Goal: Information Seeking & Learning: Learn about a topic

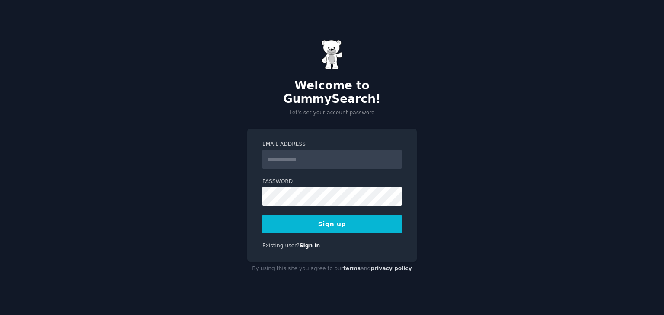
click at [324, 154] on input "Email Address" at bounding box center [331, 159] width 139 height 19
type input "**********"
click at [483, 164] on div "**********" at bounding box center [332, 157] width 664 height 315
click at [329, 219] on button "Sign up" at bounding box center [331, 224] width 139 height 18
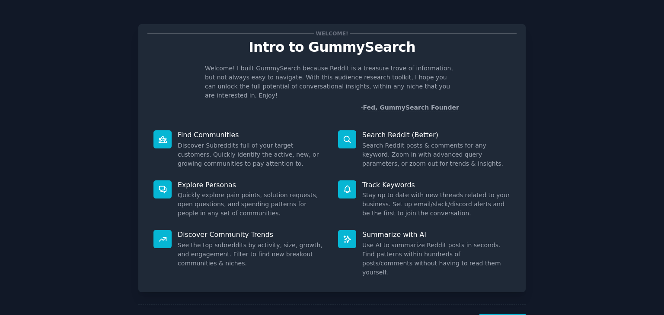
click at [392, 130] on p "Search Reddit (Better)" at bounding box center [436, 134] width 148 height 9
click at [216, 141] on dd "Discover Subreddits full of your target customers. Quickly identify the active,…" at bounding box center [252, 154] width 148 height 27
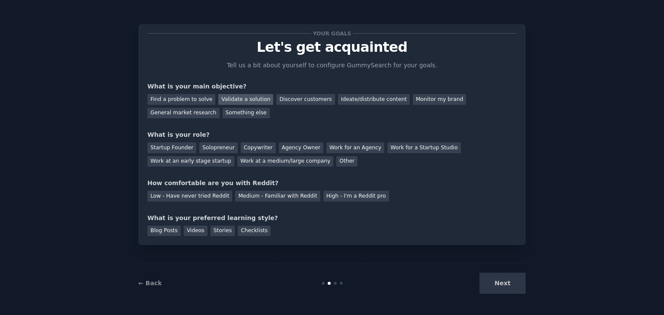
click at [233, 101] on div "Validate a solution" at bounding box center [245, 99] width 55 height 11
click at [289, 99] on div "Discover customers" at bounding box center [305, 99] width 58 height 11
click at [247, 102] on div "Validate a solution" at bounding box center [245, 99] width 55 height 11
click at [177, 147] on div "Startup Founder" at bounding box center [171, 148] width 49 height 11
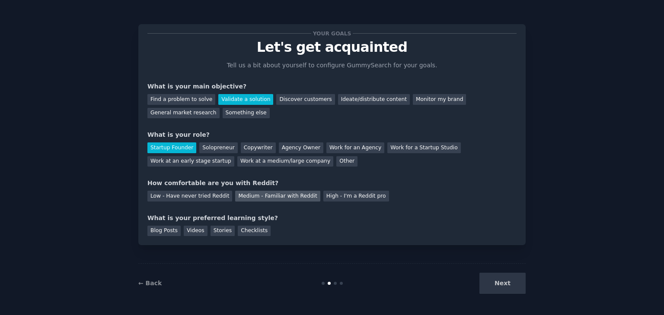
click at [251, 196] on div "Medium - Familiar with Reddit" at bounding box center [277, 196] width 85 height 11
click at [162, 230] on div "Blog Posts" at bounding box center [163, 231] width 33 height 11
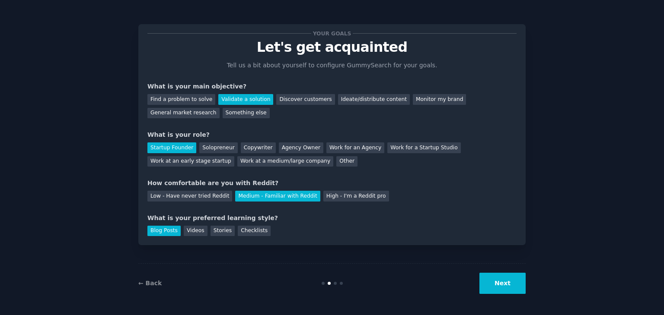
click at [499, 288] on button "Next" at bounding box center [502, 283] width 46 height 21
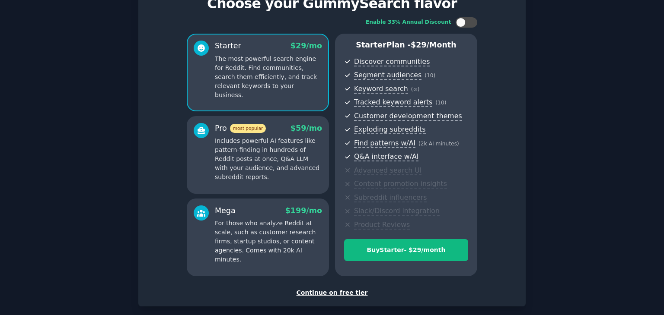
scroll to position [86, 0]
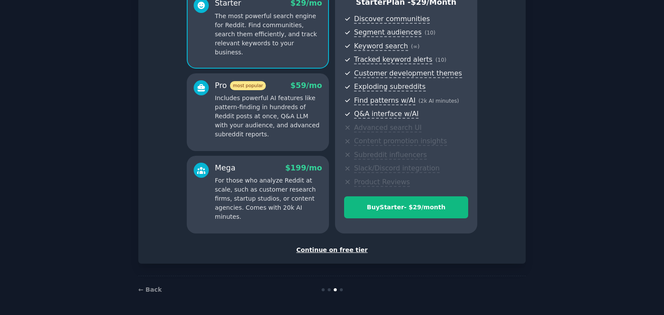
click at [330, 251] on div "Continue on free tier" at bounding box center [331, 250] width 369 height 9
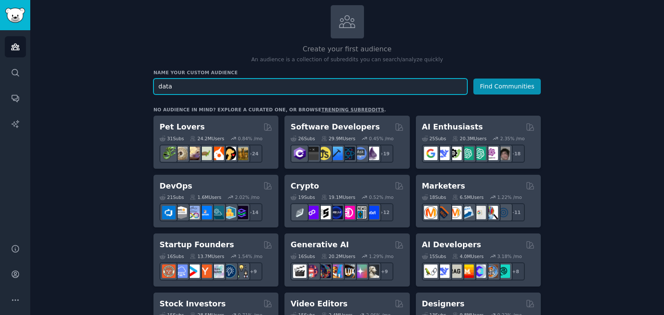
scroll to position [86, 0]
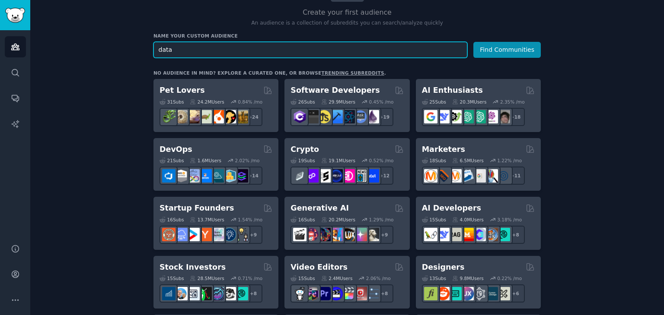
click at [223, 49] on input "data" at bounding box center [310, 50] width 314 height 16
type input "ai startups"
click at [473, 42] on button "Find Communities" at bounding box center [506, 50] width 67 height 16
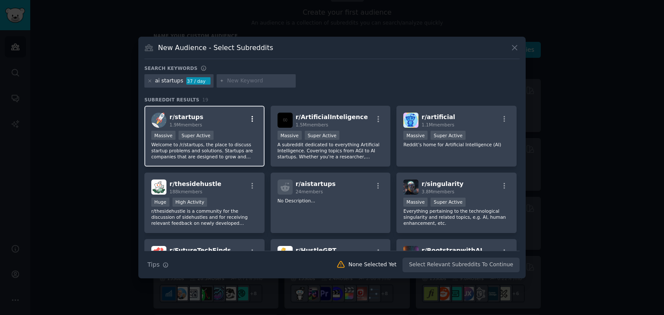
click at [250, 118] on icon "button" at bounding box center [252, 119] width 8 height 8
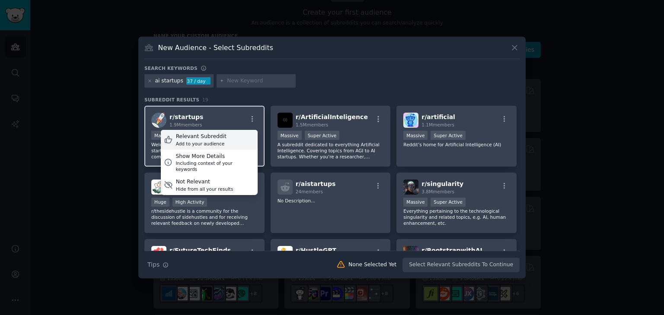
click at [240, 143] on div "Relevant Subreddit Add to your audience" at bounding box center [209, 140] width 97 height 20
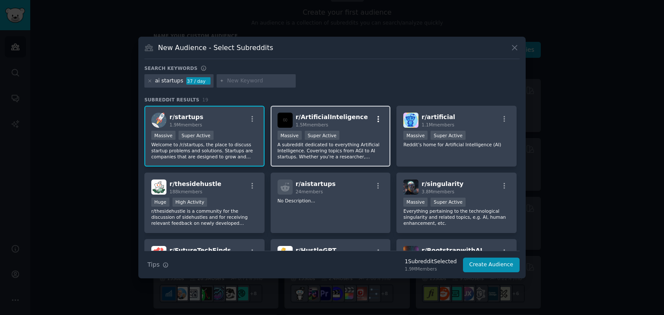
click at [378, 117] on icon "button" at bounding box center [378, 119] width 8 height 8
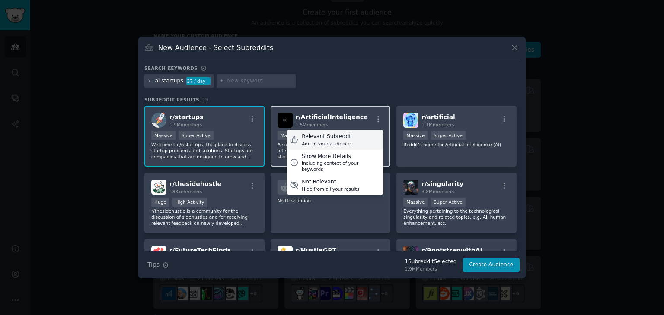
click at [360, 135] on div "Relevant Subreddit Add to your audience" at bounding box center [334, 140] width 97 height 20
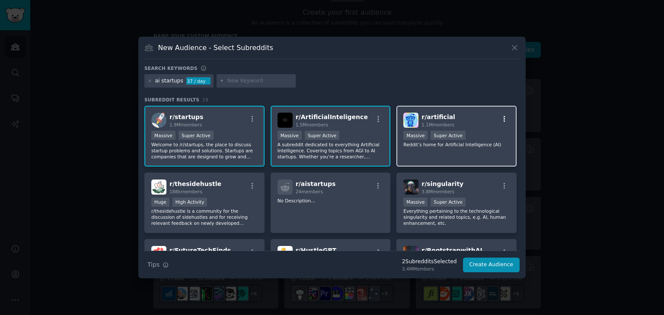
click at [503, 117] on icon "button" at bounding box center [504, 119] width 2 height 6
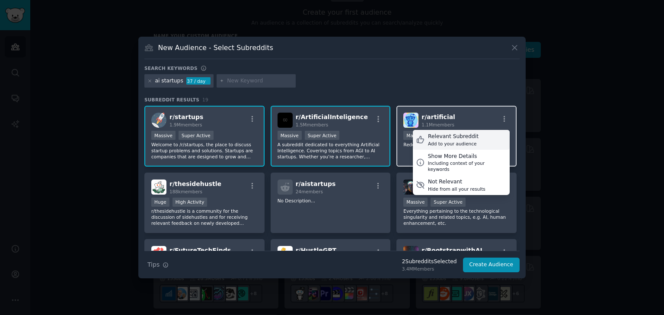
click at [482, 134] on div "Relevant Subreddit Add to your audience" at bounding box center [461, 140] width 97 height 20
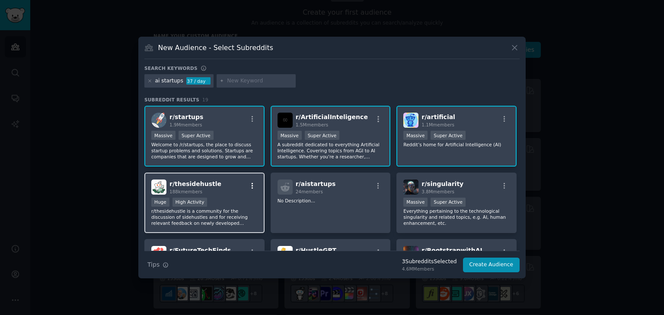
click at [254, 185] on icon "button" at bounding box center [252, 186] width 8 height 8
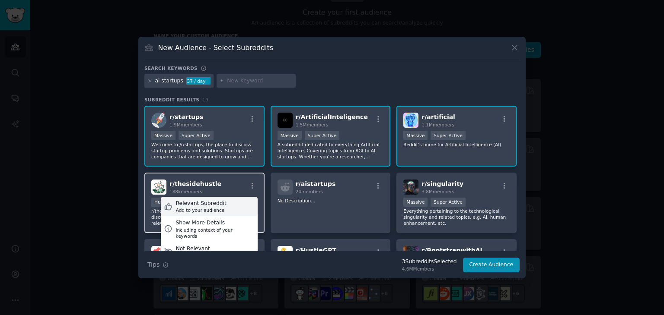
click at [240, 203] on div "Relevant Subreddit Add to your audience" at bounding box center [209, 207] width 97 height 20
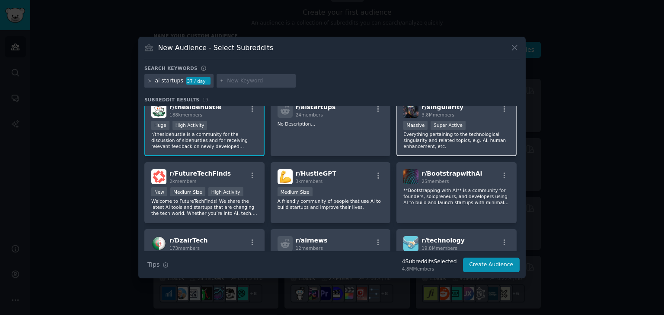
scroll to position [86, 0]
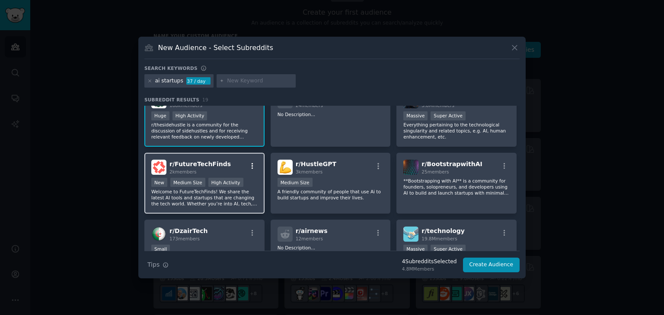
click at [252, 162] on icon "button" at bounding box center [252, 166] width 8 height 8
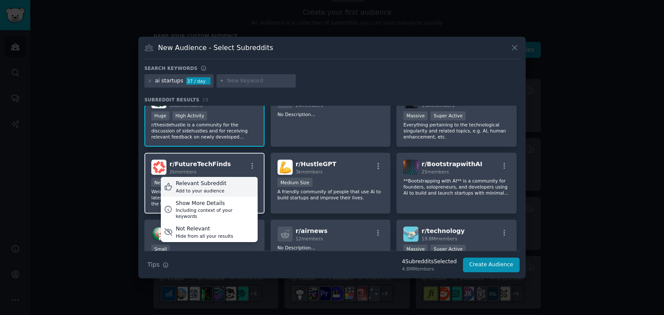
click at [239, 184] on div "Relevant Subreddit Add to your audience" at bounding box center [209, 187] width 97 height 20
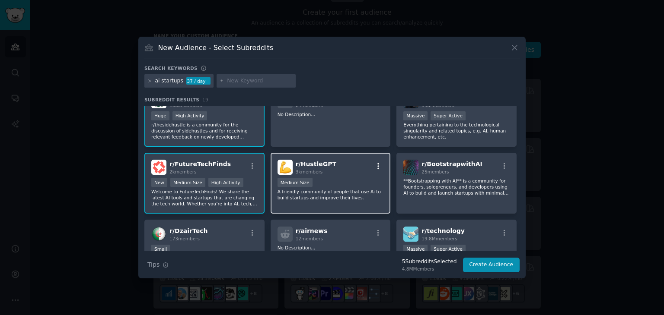
click at [380, 166] on icon "button" at bounding box center [378, 166] width 8 height 8
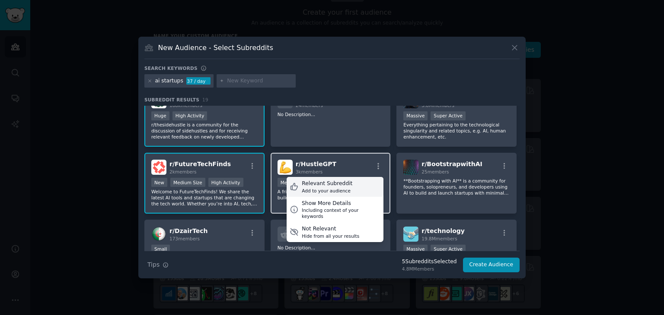
click at [342, 183] on div "Relevant Subreddit" at bounding box center [327, 184] width 51 height 8
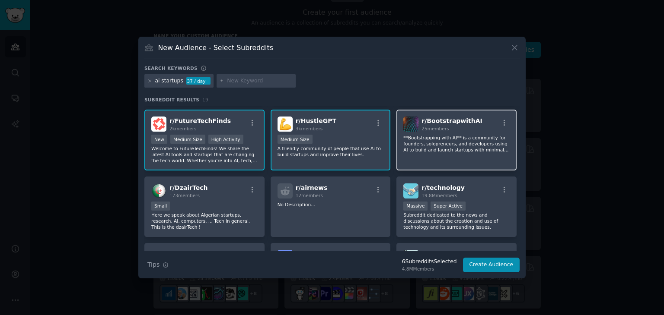
scroll to position [173, 0]
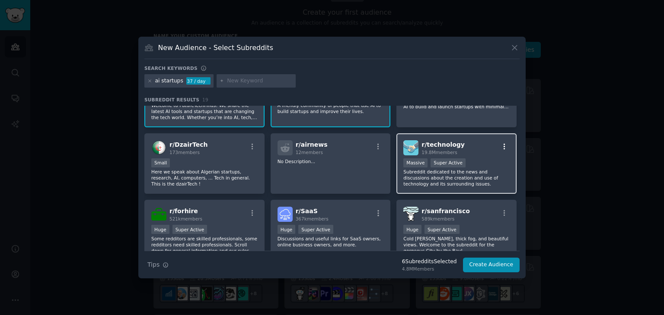
click at [500, 143] on icon "button" at bounding box center [504, 147] width 8 height 8
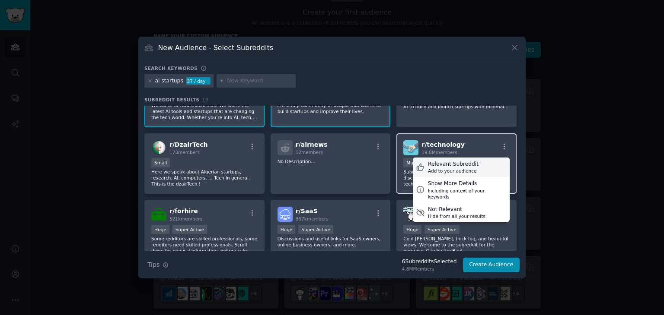
click at [473, 163] on div "Relevant Subreddit Add to your audience" at bounding box center [461, 168] width 97 height 20
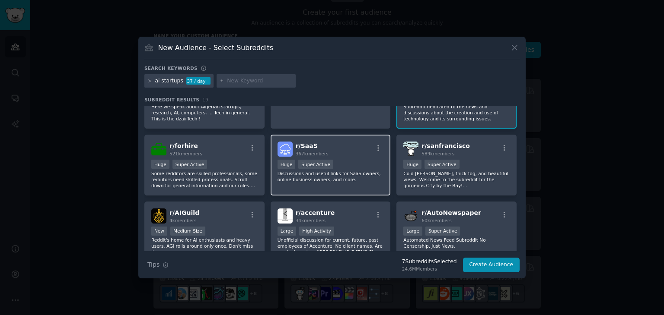
scroll to position [259, 0]
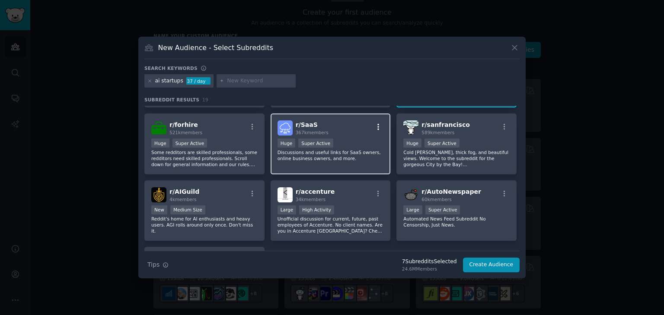
click at [379, 124] on icon "button" at bounding box center [378, 127] width 8 height 8
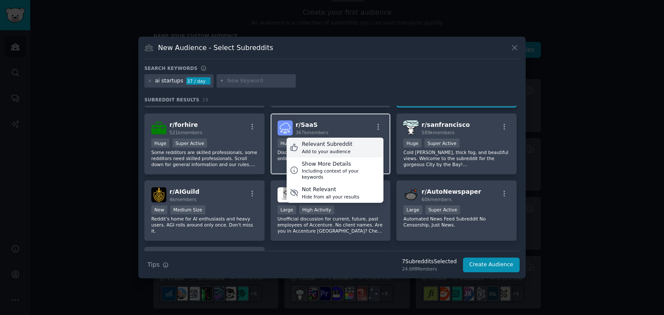
click at [356, 142] on div "Relevant Subreddit Add to your audience" at bounding box center [334, 148] width 97 height 20
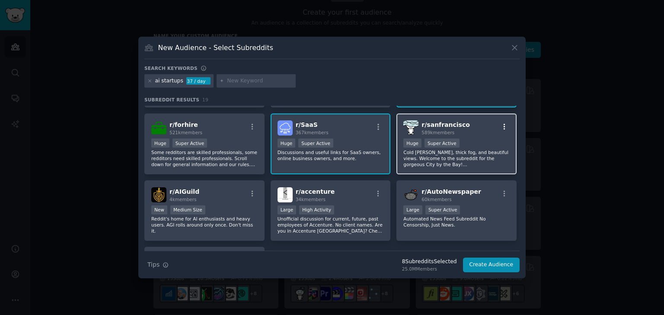
click at [500, 123] on icon "button" at bounding box center [504, 127] width 8 height 8
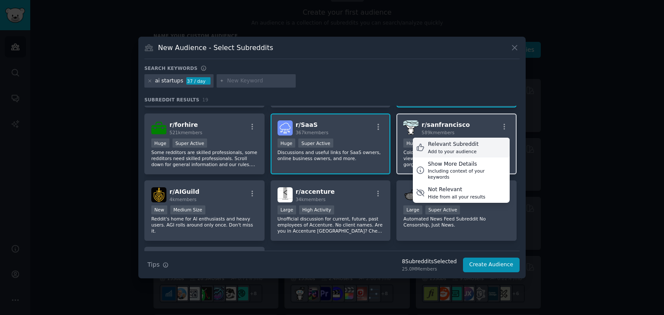
click at [471, 145] on div "Relevant Subreddit Add to your audience" at bounding box center [461, 148] width 97 height 20
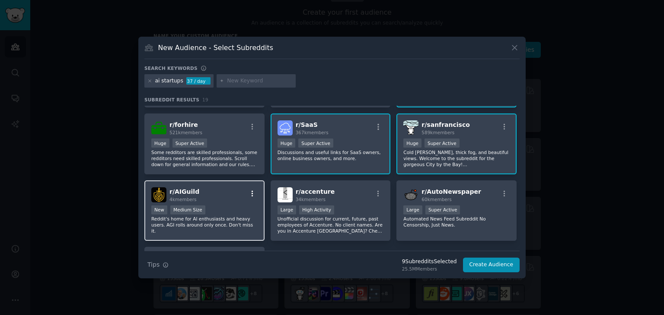
click at [250, 193] on icon "button" at bounding box center [252, 194] width 8 height 8
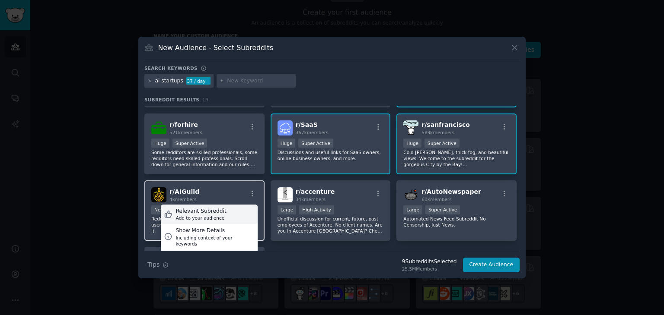
click at [245, 208] on div "Relevant Subreddit Add to your audience" at bounding box center [209, 215] width 97 height 20
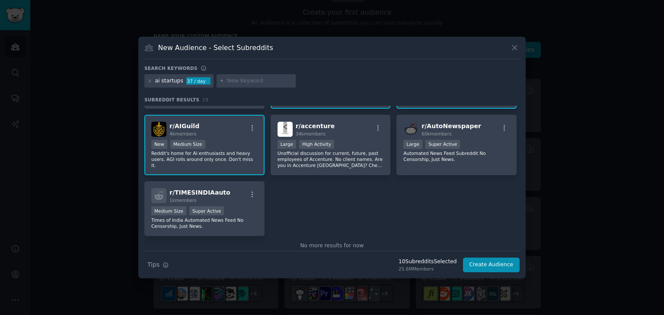
scroll to position [337, 0]
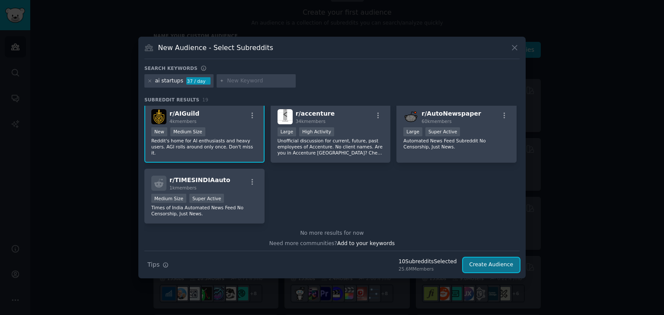
click at [479, 267] on button "Create Audience" at bounding box center [491, 265] width 57 height 15
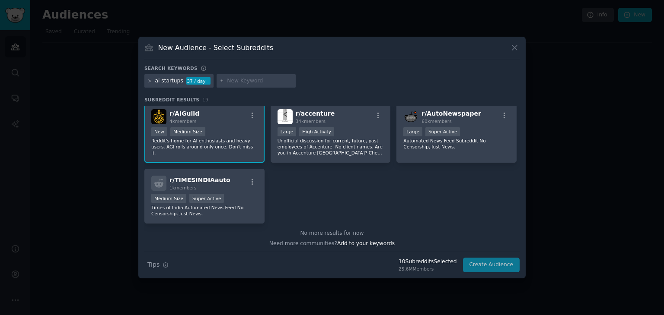
scroll to position [0, 0]
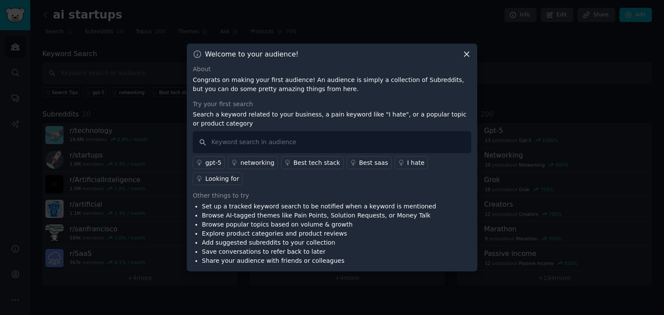
click at [228, 128] on p "Search a keyword related to your business, a pain keyword like "I hate", or a p…" at bounding box center [332, 119] width 278 height 18
click at [252, 128] on p "Search a keyword related to your business, a pain keyword like "I hate", or a p…" at bounding box center [332, 119] width 278 height 18
click at [277, 153] on input "text" at bounding box center [332, 142] width 278 height 22
type input "data monetization"
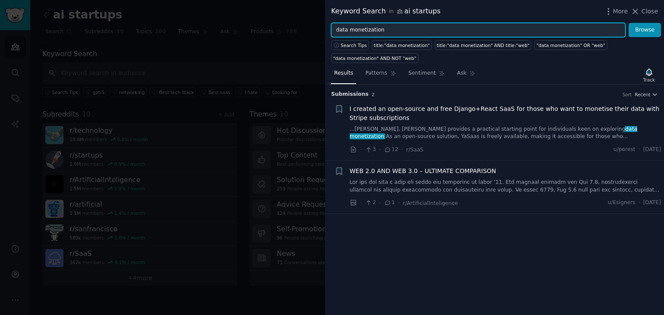
drag, startPoint x: 349, startPoint y: 30, endPoint x: 411, endPoint y: 35, distance: 62.9
click at [411, 35] on input "data monetization" at bounding box center [478, 30] width 294 height 15
type input "data rent"
click at [628, 23] on button "Browse" at bounding box center [644, 30] width 32 height 15
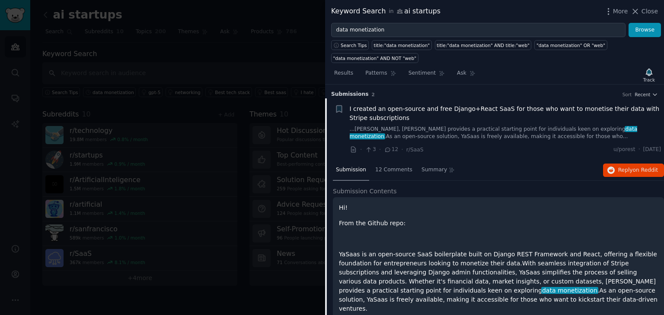
scroll to position [86, 0]
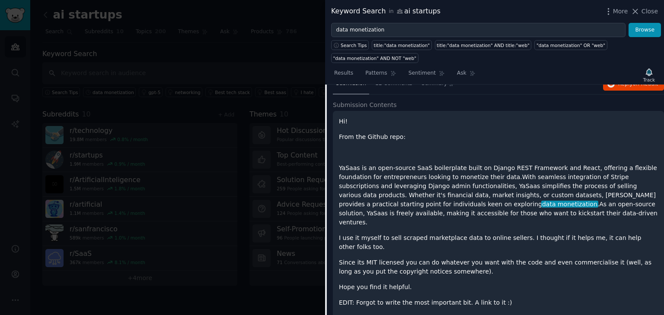
click at [350, 170] on p "YaSaas is an open-source SaaS boilerplate built on Django REST Framework and Re…" at bounding box center [498, 196] width 319 height 64
click at [452, 204] on p "YaSaas is an open-source SaaS boilerplate built on Django REST Framework and Re…" at bounding box center [498, 196] width 319 height 64
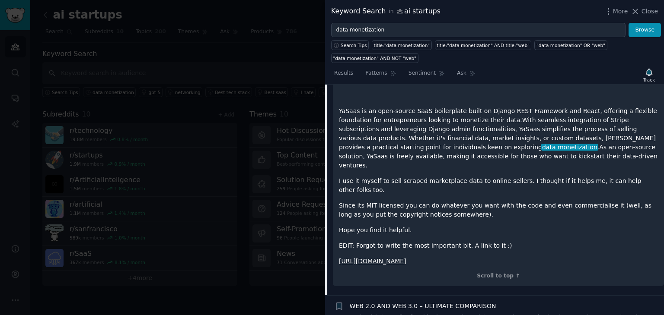
scroll to position [158, 0]
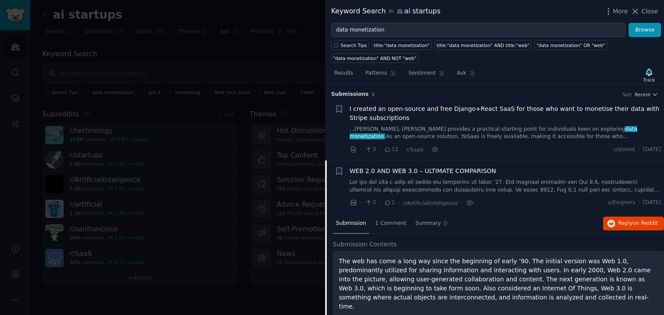
click at [388, 149] on icon at bounding box center [388, 150] width 8 height 6
click at [441, 118] on span "I created an open-source and free Django+React SaaS for those who want to monet…" at bounding box center [506, 114] width 312 height 18
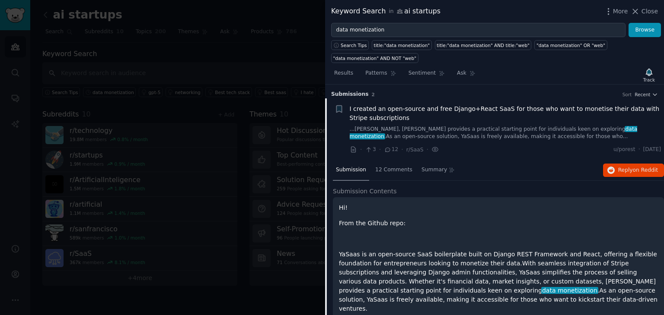
scroll to position [13, 0]
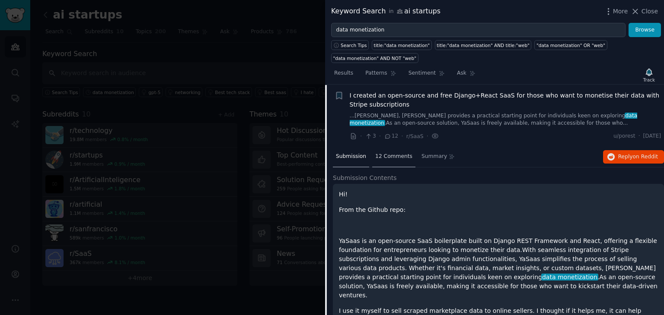
click at [395, 155] on span "12 Comments" at bounding box center [393, 157] width 37 height 8
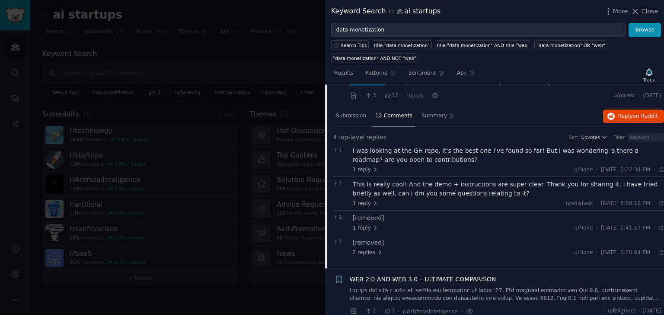
scroll to position [60, 0]
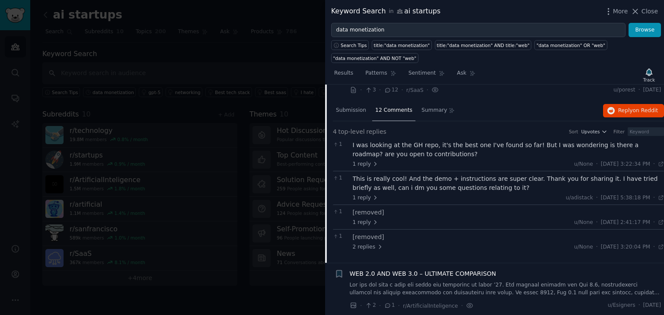
click at [413, 277] on div "WEB 2.0 AND WEB 3.0 – ULTIMATE COMPARISON" at bounding box center [506, 283] width 312 height 27
click at [410, 275] on span "WEB 2.0 AND WEB 3.0 – ULTIMATE COMPARISON" at bounding box center [423, 274] width 146 height 9
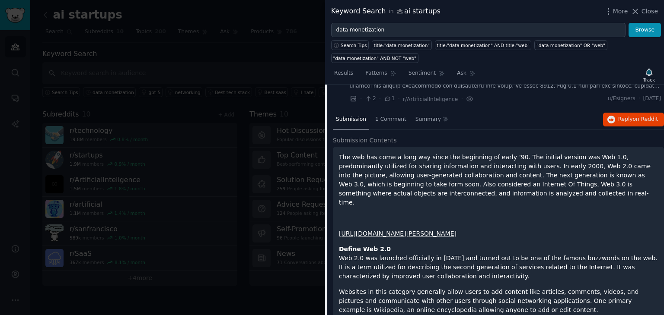
scroll to position [119, 0]
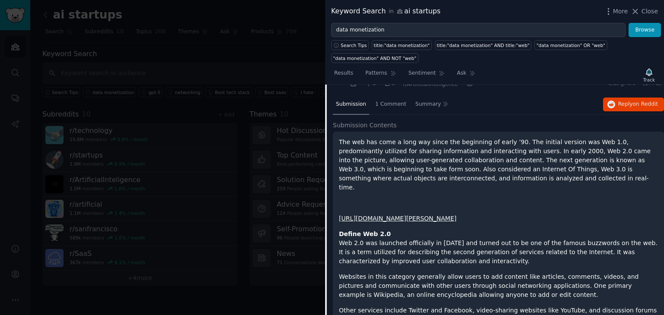
drag, startPoint x: 404, startPoint y: 201, endPoint x: 394, endPoint y: 212, distance: 14.4
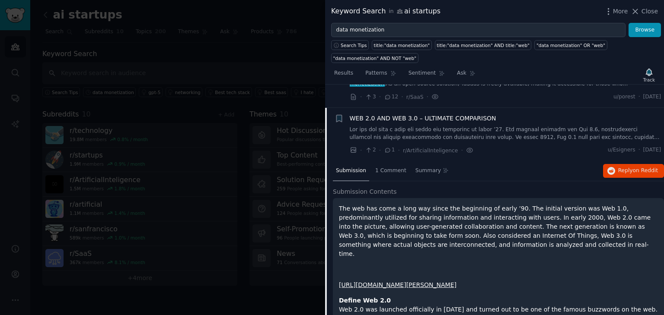
scroll to position [0, 0]
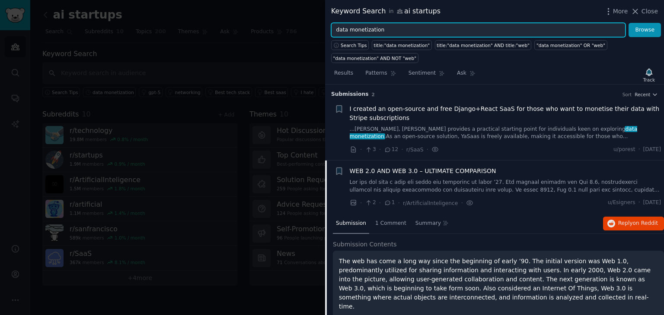
click at [407, 30] on input "data monetization" at bounding box center [478, 30] width 294 height 15
drag, startPoint x: 366, startPoint y: 30, endPoint x: 414, endPoint y: 38, distance: 47.8
click at [414, 38] on div "Keyword Search in ai startups More Close data monetization Browse Search Tips t…" at bounding box center [494, 157] width 339 height 315
click at [628, 23] on button "Browse" at bounding box center [644, 30] width 32 height 15
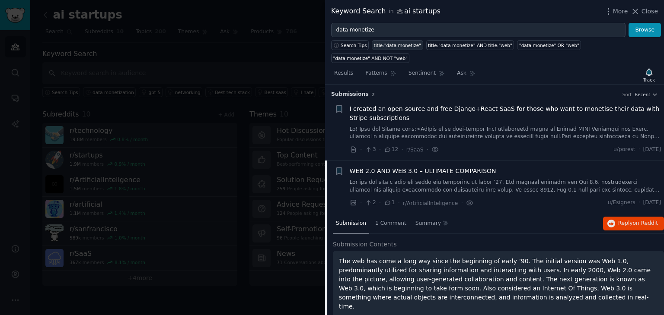
click at [396, 48] on div "title:"data monetize"" at bounding box center [398, 45] width 48 height 6
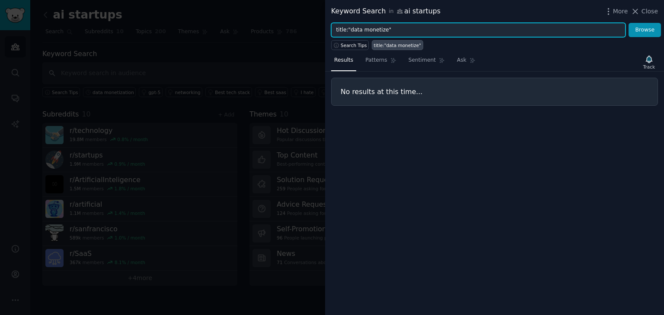
click at [357, 33] on input "title:"data monetize"" at bounding box center [478, 30] width 294 height 15
type input "d"
click at [628, 23] on button "Browse" at bounding box center [644, 30] width 32 height 15
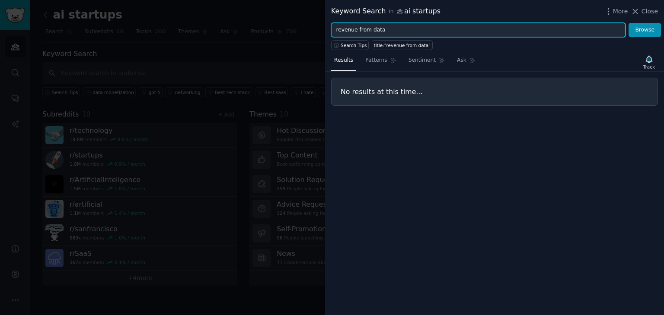
click at [361, 29] on input "revenue from data" at bounding box center [478, 30] width 294 height 15
type input "data"
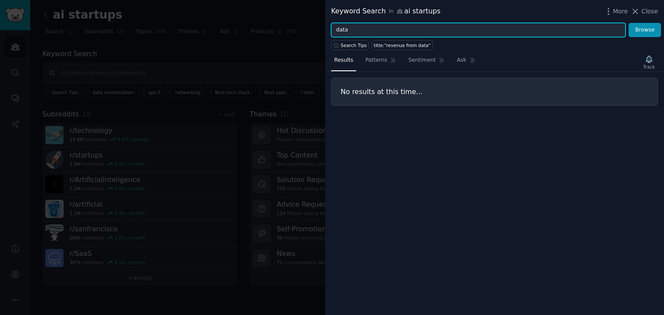
click at [628, 23] on button "Browse" at bounding box center [644, 30] width 32 height 15
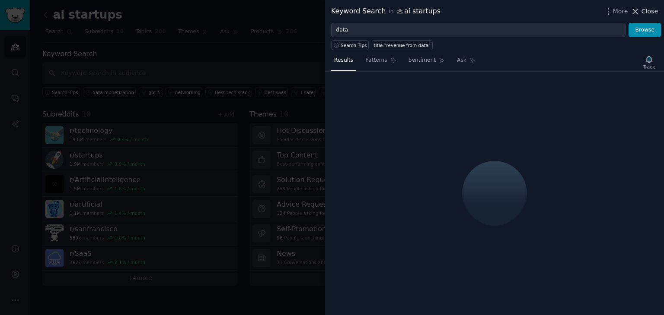
click at [643, 13] on button "Close" at bounding box center [643, 11] width 27 height 9
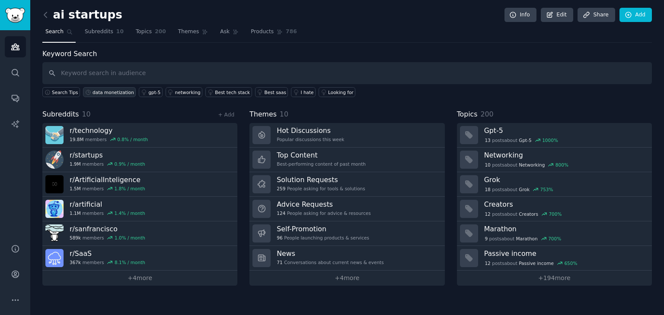
click at [102, 95] on link "data monetization" at bounding box center [109, 92] width 53 height 10
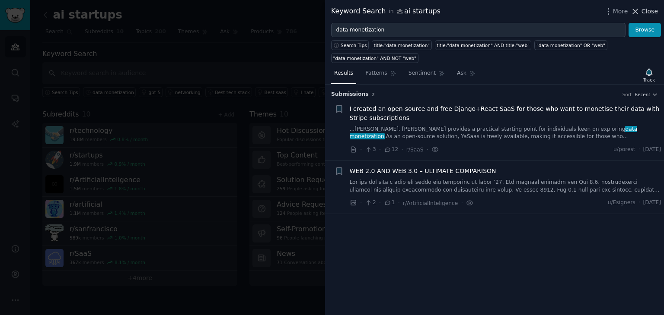
click at [646, 10] on span "Close" at bounding box center [649, 11] width 16 height 9
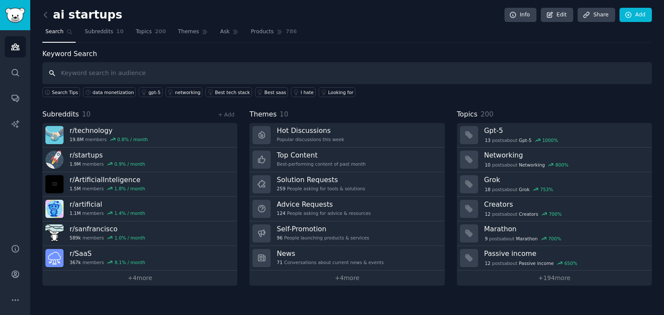
click at [80, 77] on input "text" at bounding box center [346, 73] width 609 height 22
type input "ai startups"
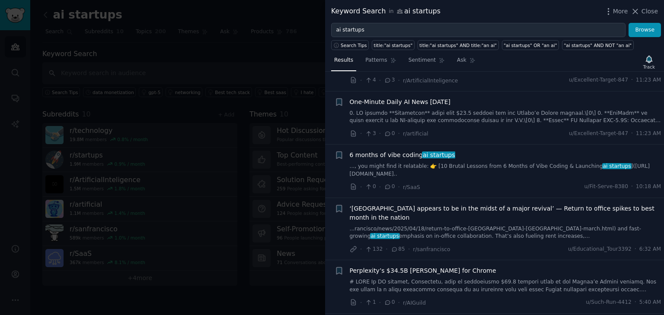
scroll to position [86, 0]
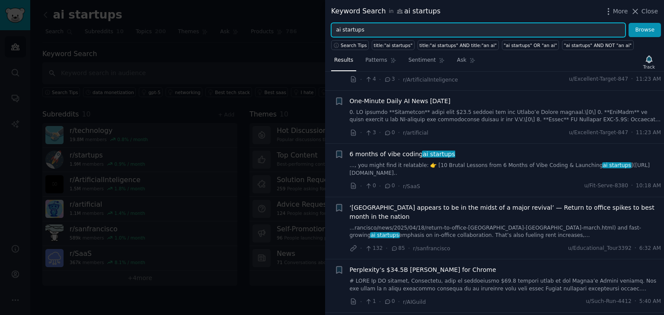
click at [377, 33] on input "ai startups" at bounding box center [478, 30] width 294 height 15
type input "d"
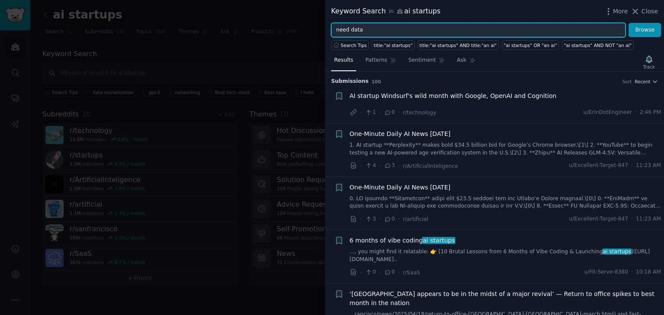
type input "need data"
click at [628, 23] on button "Browse" at bounding box center [644, 30] width 32 height 15
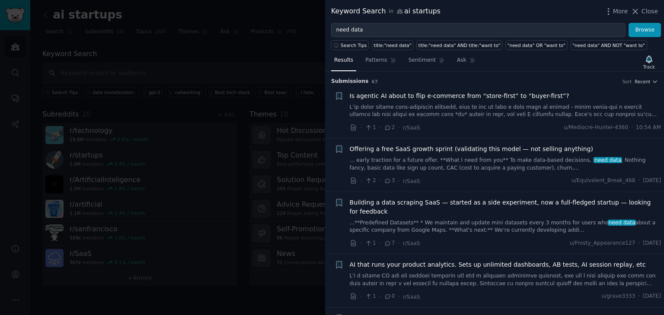
click at [503, 166] on link "... early traction for a future offer. **What I need from you** To make data-ba…" at bounding box center [506, 164] width 312 height 15
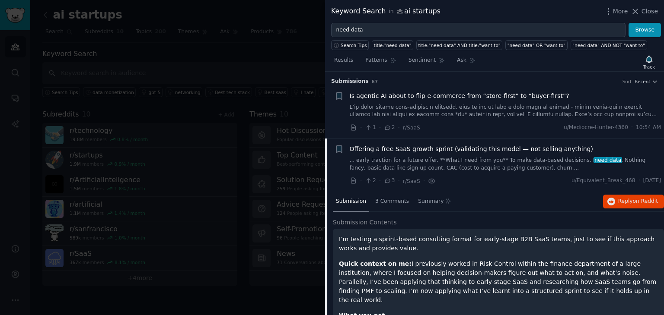
drag, startPoint x: 644, startPoint y: 15, endPoint x: 620, endPoint y: 28, distance: 27.8
click at [644, 15] on span "Close" at bounding box center [649, 11] width 16 height 9
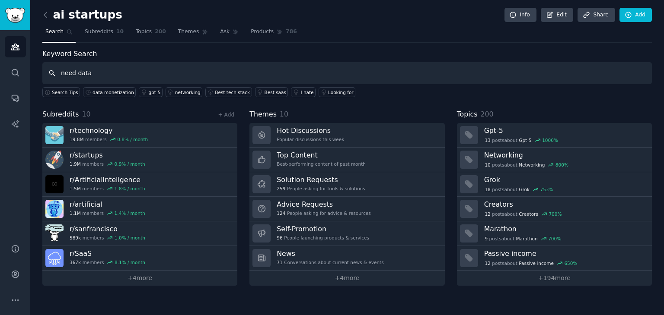
type input "need data"
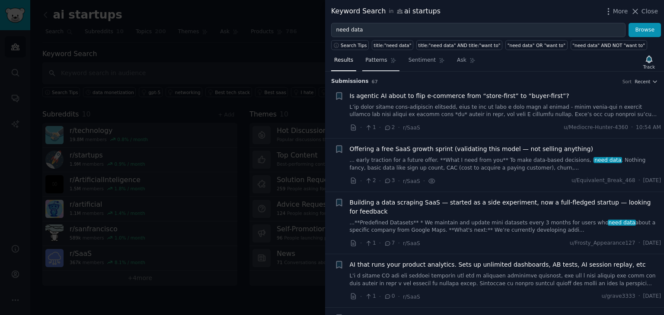
click at [373, 61] on span "Patterns" at bounding box center [376, 61] width 22 height 8
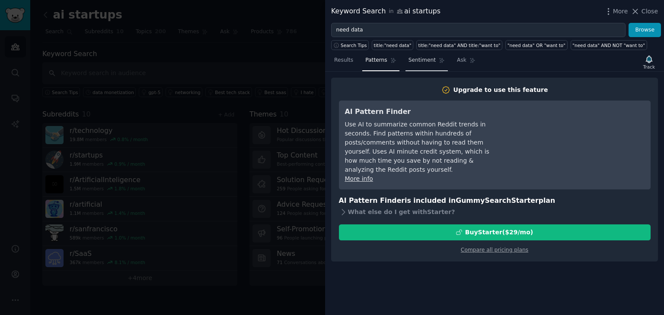
click at [415, 61] on span "Sentiment" at bounding box center [421, 61] width 27 height 8
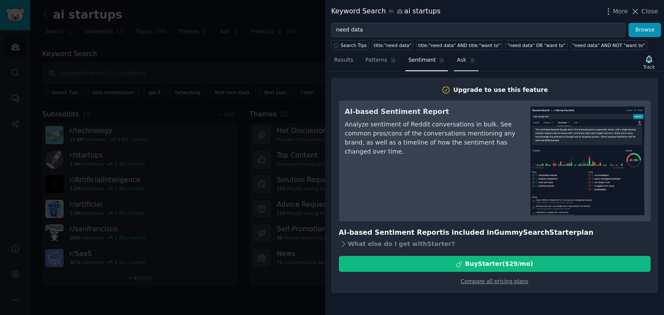
click at [460, 56] on link "Ask" at bounding box center [466, 63] width 25 height 18
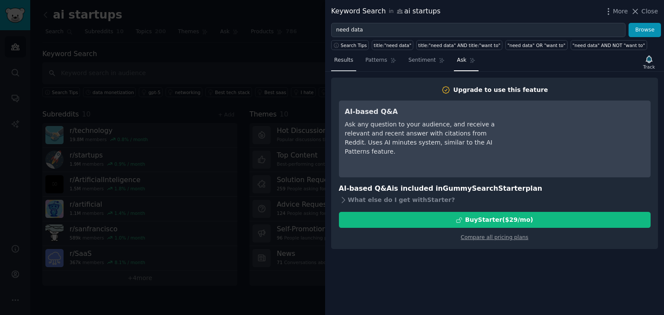
click at [352, 60] on link "Results" at bounding box center [343, 63] width 25 height 18
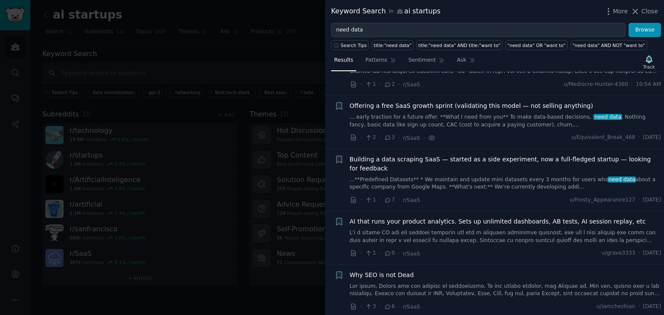
scroll to position [86, 0]
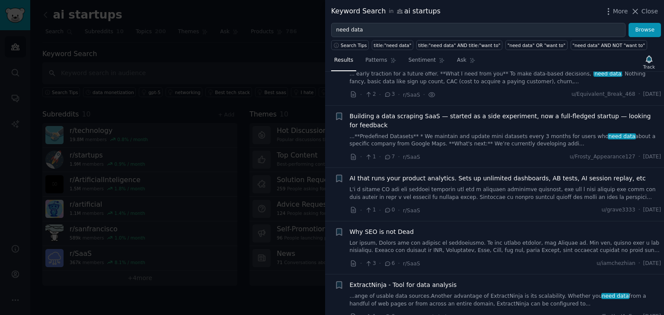
drag, startPoint x: 414, startPoint y: 121, endPoint x: 387, endPoint y: 114, distance: 27.4
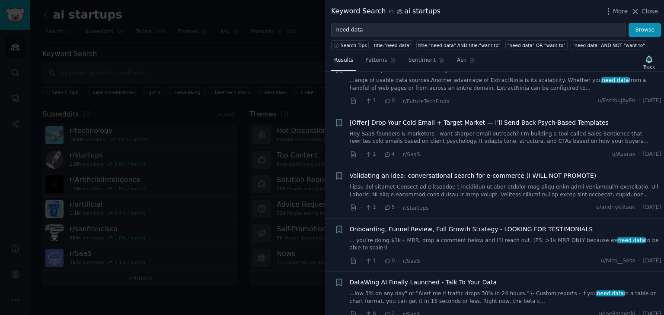
scroll to position [346, 0]
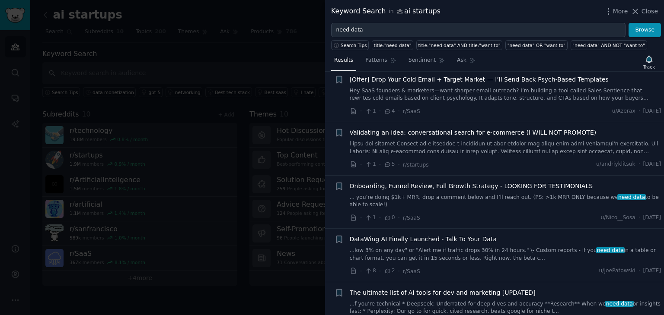
click at [429, 213] on div "· 1 · 0 · r/[PERSON_NAME] u/Nico__Sosa · [DATE]" at bounding box center [506, 217] width 312 height 9
click at [426, 182] on div "Onboarding, Funnel Review, Full Growth Strategy - LOOKING FOR TESTIMONIALS ... …" at bounding box center [506, 195] width 312 height 27
click at [427, 182] on span "Onboarding, Funnel Review, Full Growth Strategy - LOOKING FOR TESTIMONIALS" at bounding box center [471, 186] width 243 height 9
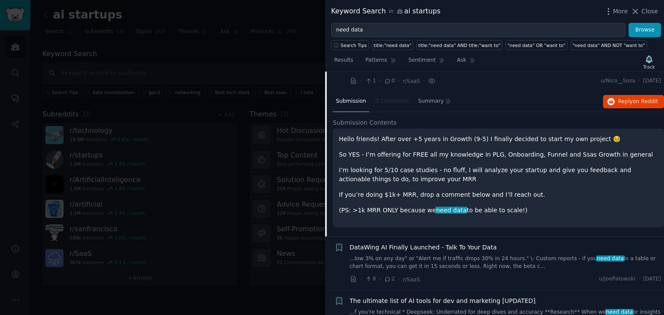
scroll to position [526, 0]
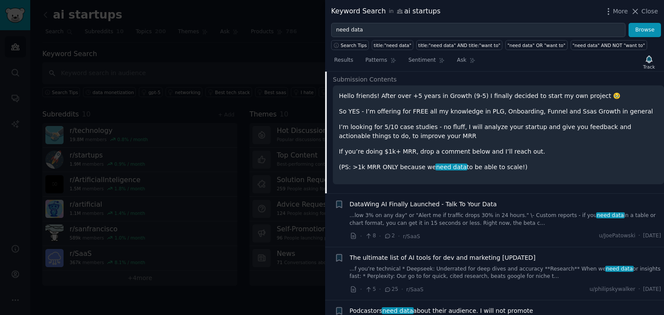
click at [479, 212] on link "...low 3% on any day" or "Alert me if traffic drops 30% in 24 hours." \- Custom…" at bounding box center [506, 219] width 312 height 15
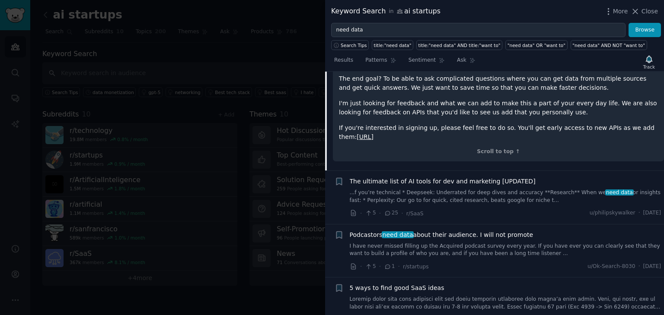
scroll to position [875, 0]
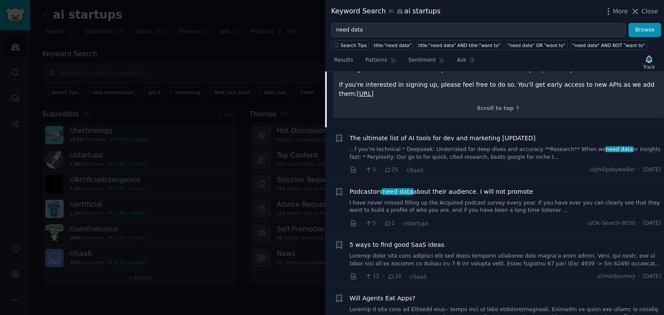
click at [479, 197] on div "Podcastors need data about their audience. I will not promote I have never miss…" at bounding box center [506, 208] width 312 height 41
click at [478, 200] on link "I have never missed filling up the Acquired podcast survey every year. If you h…" at bounding box center [506, 207] width 312 height 15
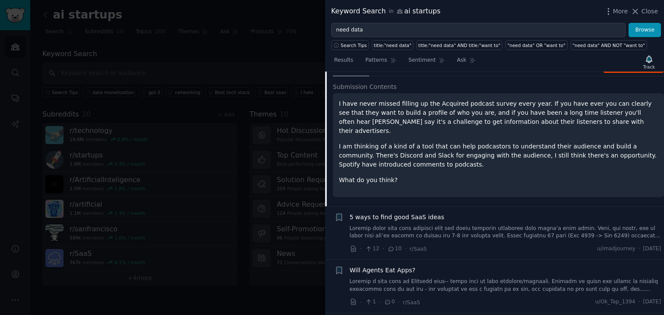
scroll to position [851, 0]
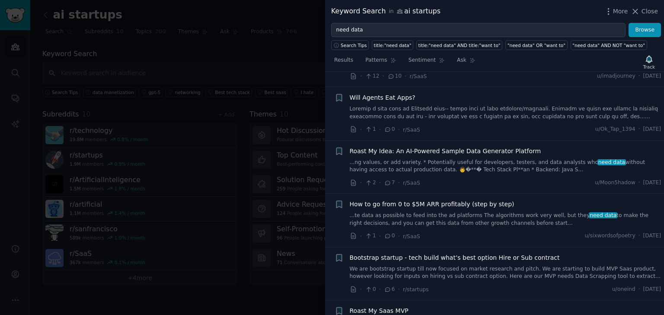
click at [442, 212] on link "...te data as possible to feed into the ad platforms The algorithms work very w…" at bounding box center [506, 219] width 312 height 15
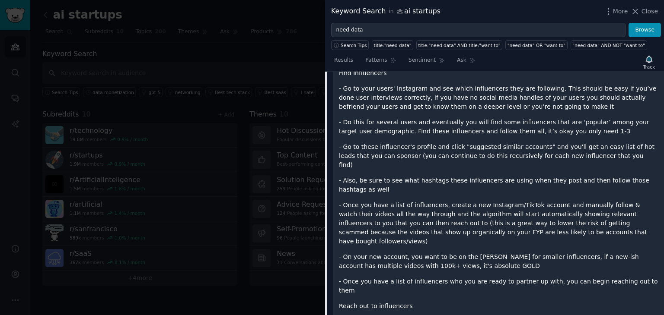
scroll to position [1626, 0]
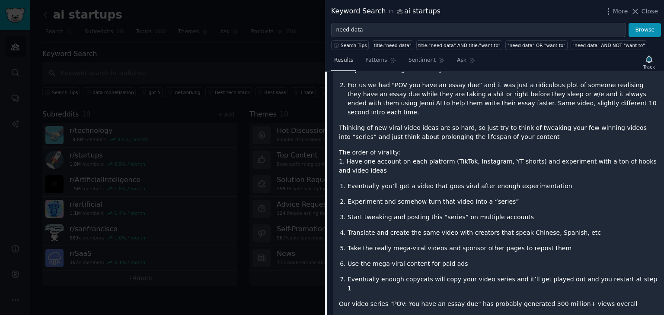
click at [346, 59] on span "Results" at bounding box center [343, 61] width 19 height 8
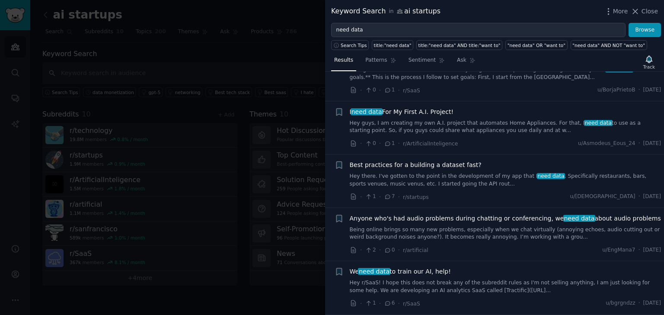
scroll to position [2404, 0]
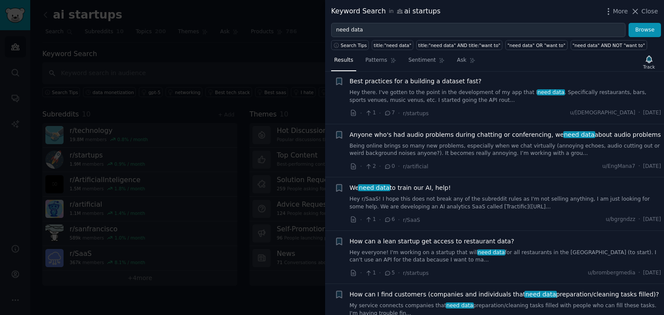
click at [244, 224] on div at bounding box center [332, 157] width 664 height 315
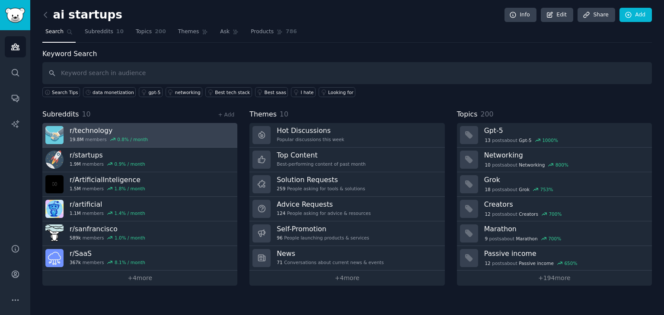
click at [171, 141] on link "r/ technology 19.8M members 0.8 % / month" at bounding box center [139, 135] width 195 height 25
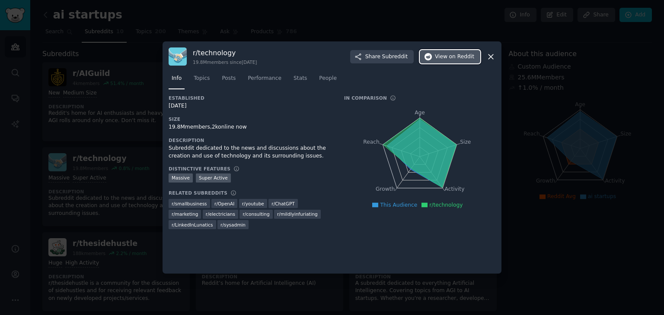
click at [443, 53] on span "View on Reddit" at bounding box center [454, 57] width 39 height 8
click at [558, 118] on div at bounding box center [332, 157] width 664 height 315
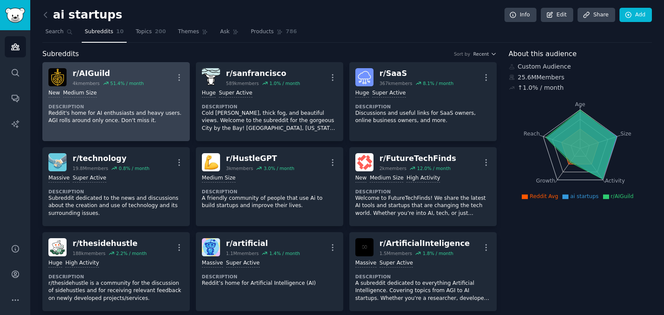
click at [137, 95] on div "New Medium Size" at bounding box center [115, 93] width 135 height 8
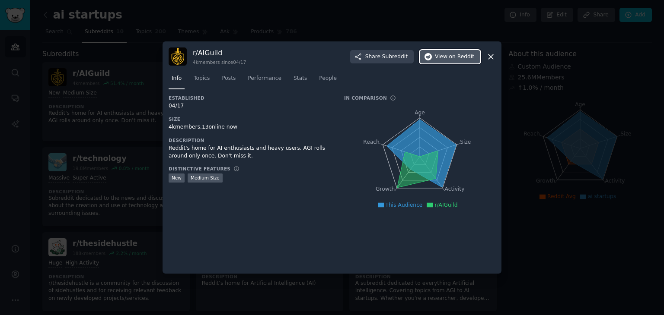
click at [451, 51] on button "View on Reddit" at bounding box center [450, 57] width 60 height 14
click at [519, 54] on div at bounding box center [332, 157] width 664 height 315
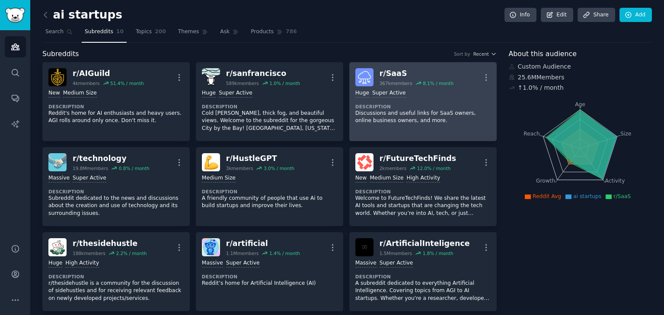
click at [409, 110] on p "Discussions and useful links for SaaS owners, online business owners, and more." at bounding box center [422, 117] width 135 height 15
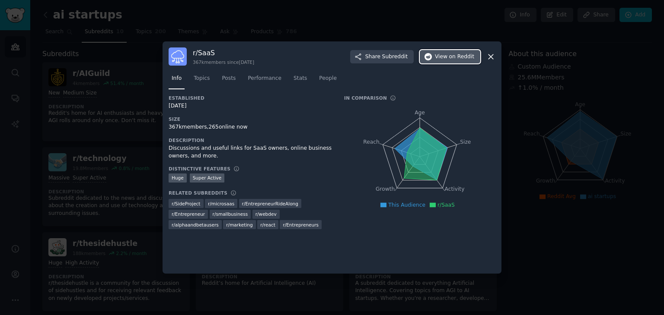
click at [465, 53] on span "on Reddit" at bounding box center [461, 57] width 25 height 8
